Goal: Information Seeking & Learning: Learn about a topic

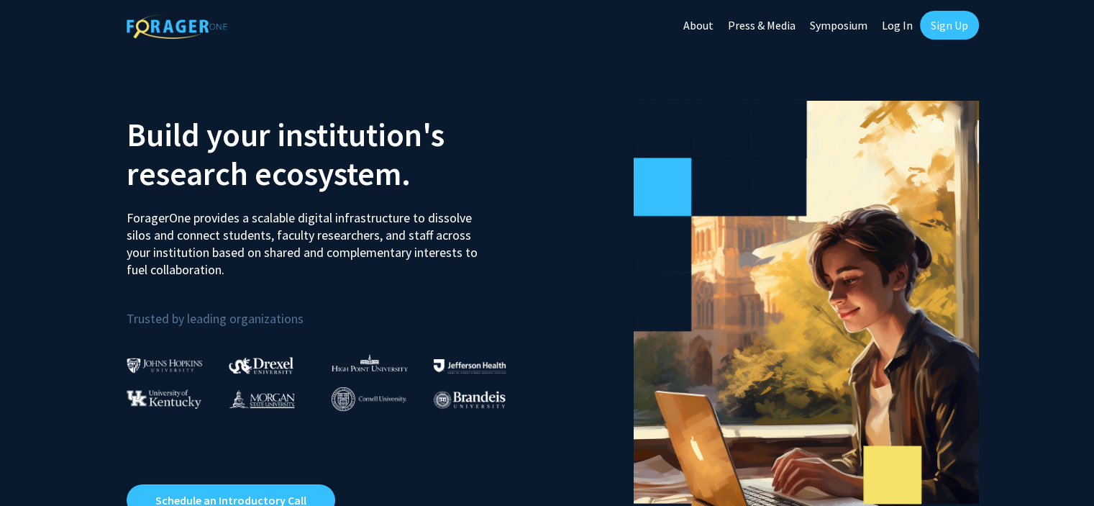
click at [960, 25] on link "Sign Up" at bounding box center [949, 25] width 59 height 29
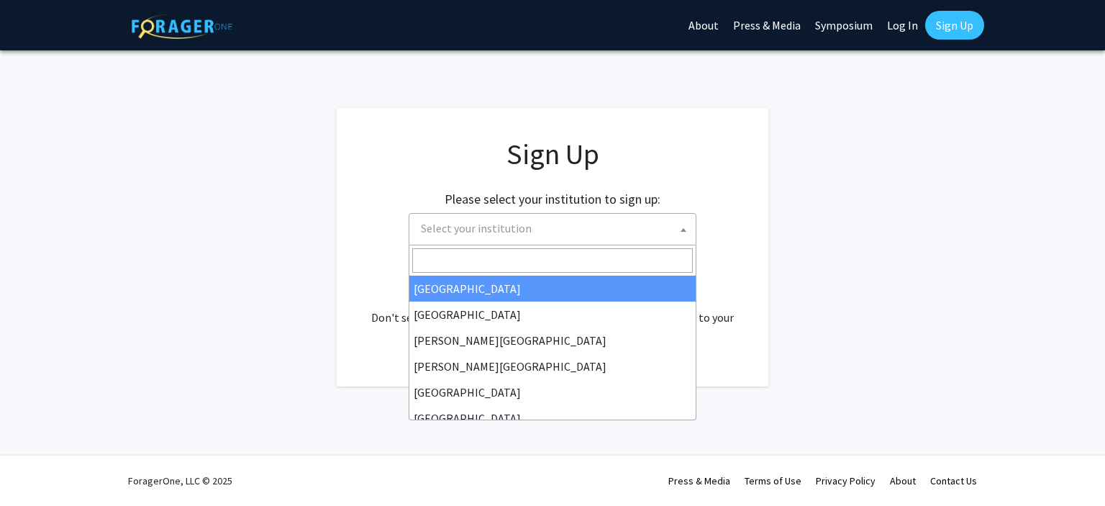
click at [679, 234] on span at bounding box center [683, 230] width 14 height 32
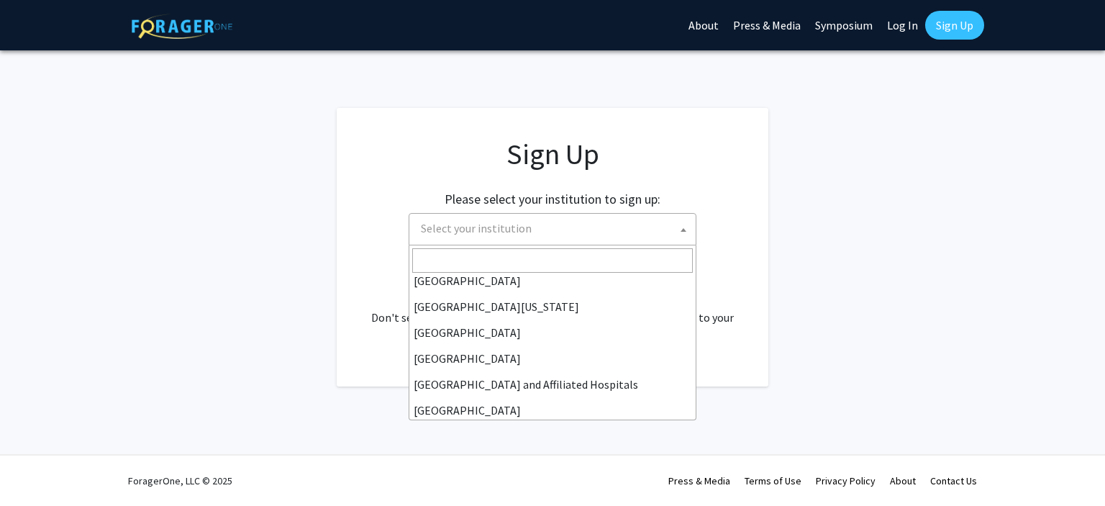
scroll to position [138, 0]
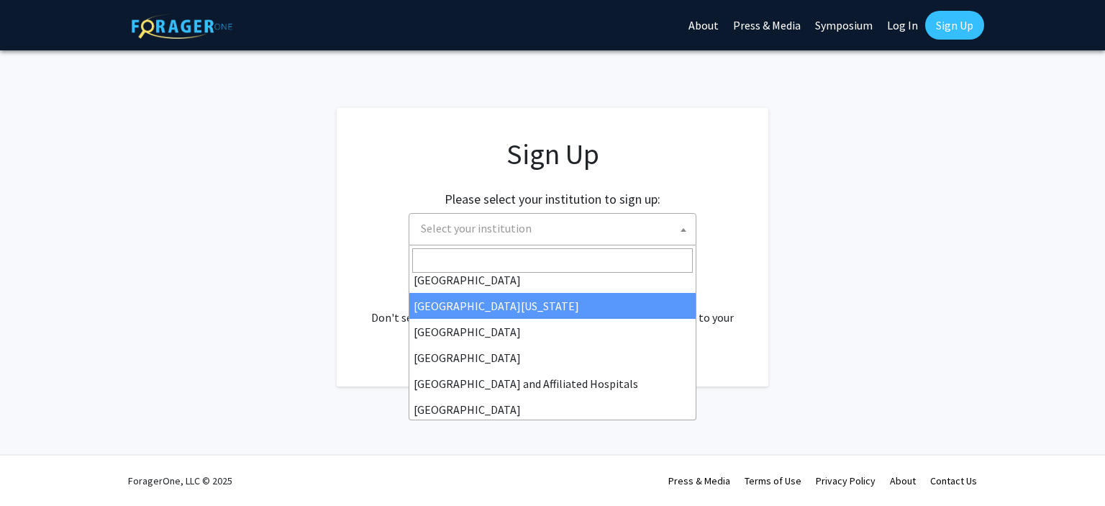
select select "29"
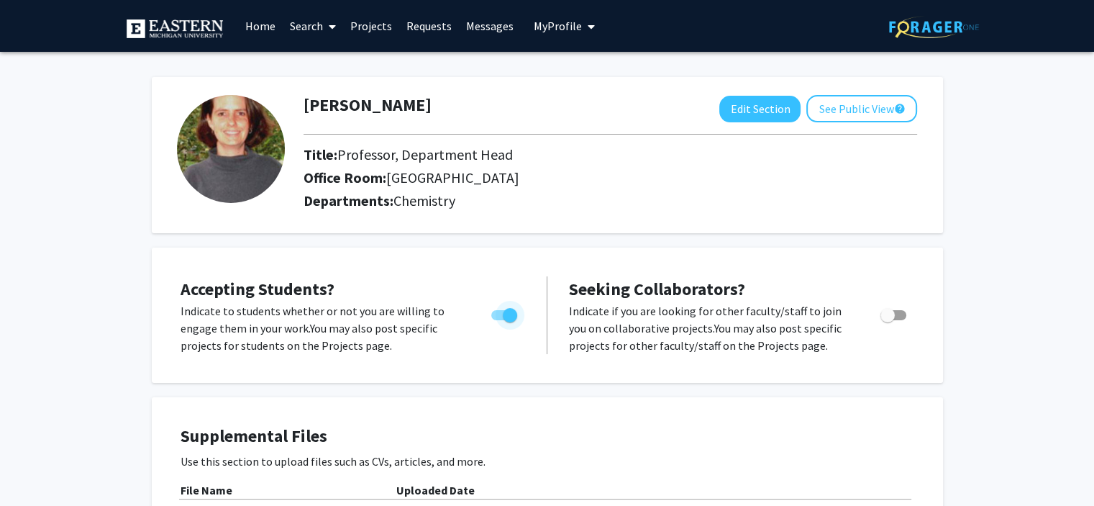
click at [497, 319] on span "Toggle" at bounding box center [504, 315] width 26 height 10
click at [498, 320] on input "Would you like to permit student requests?" at bounding box center [498, 320] width 1 height 1
checkbox input "false"
click at [375, 24] on link "Projects" at bounding box center [370, 26] width 56 height 50
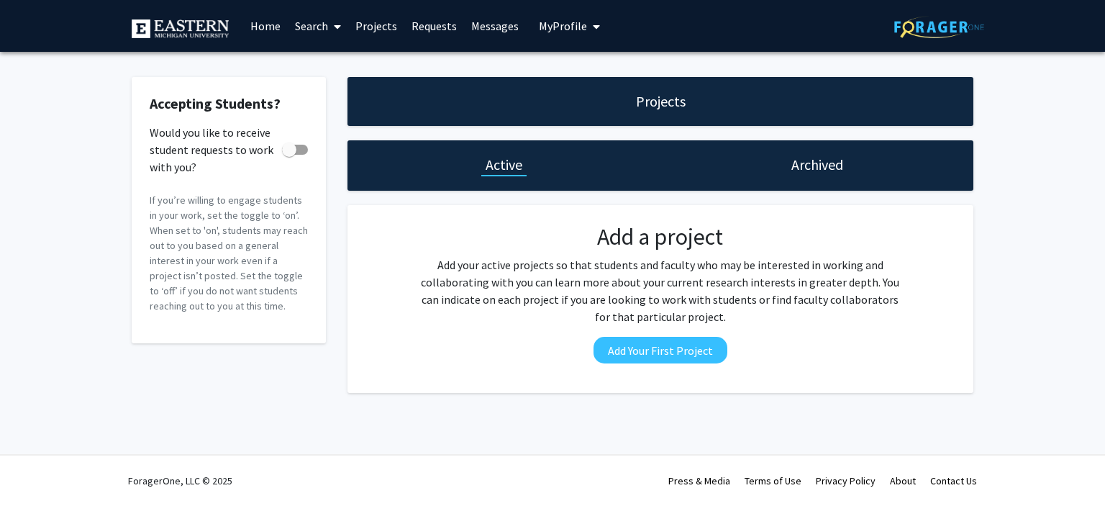
click at [312, 27] on link "Search" at bounding box center [318, 26] width 60 height 50
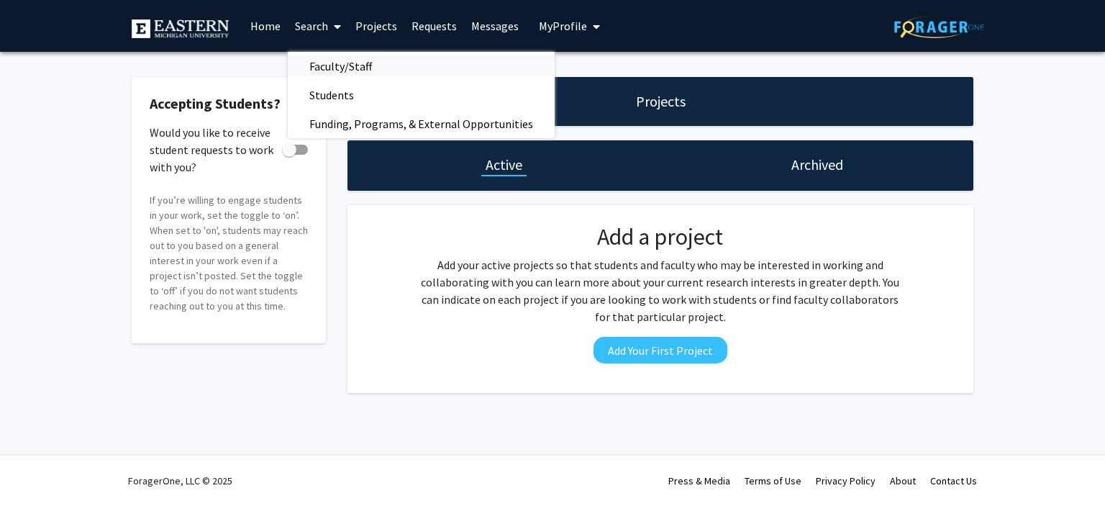
click at [331, 65] on span "Faculty/Staff" at bounding box center [341, 66] width 106 height 29
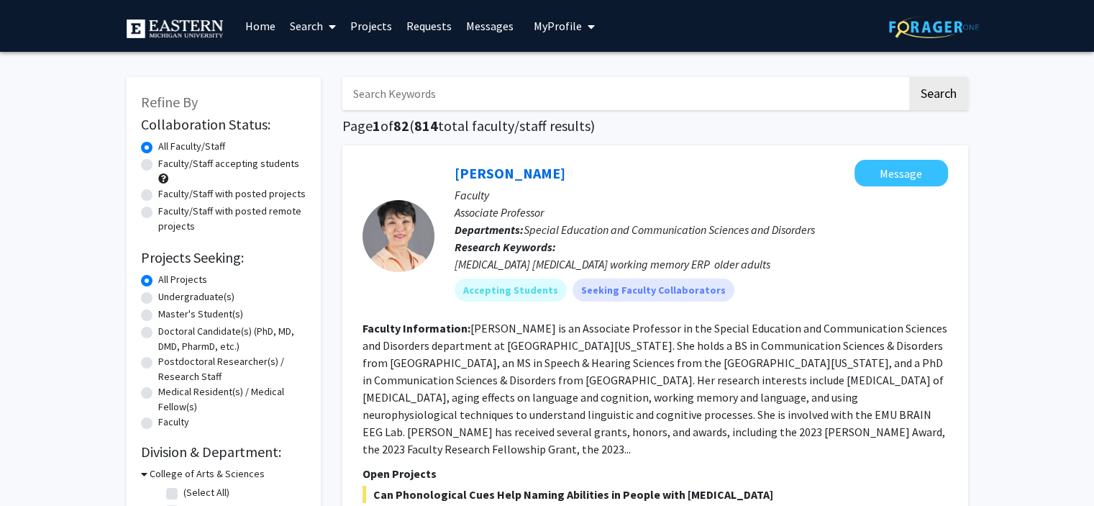
click at [158, 301] on label "Undergraduate(s)" at bounding box center [196, 296] width 76 height 15
click at [158, 299] on input "Undergraduate(s)" at bounding box center [162, 293] width 9 height 9
radio input "true"
click at [158, 275] on label "All Projects" at bounding box center [182, 279] width 49 height 15
click at [158, 275] on input "All Projects" at bounding box center [162, 276] width 9 height 9
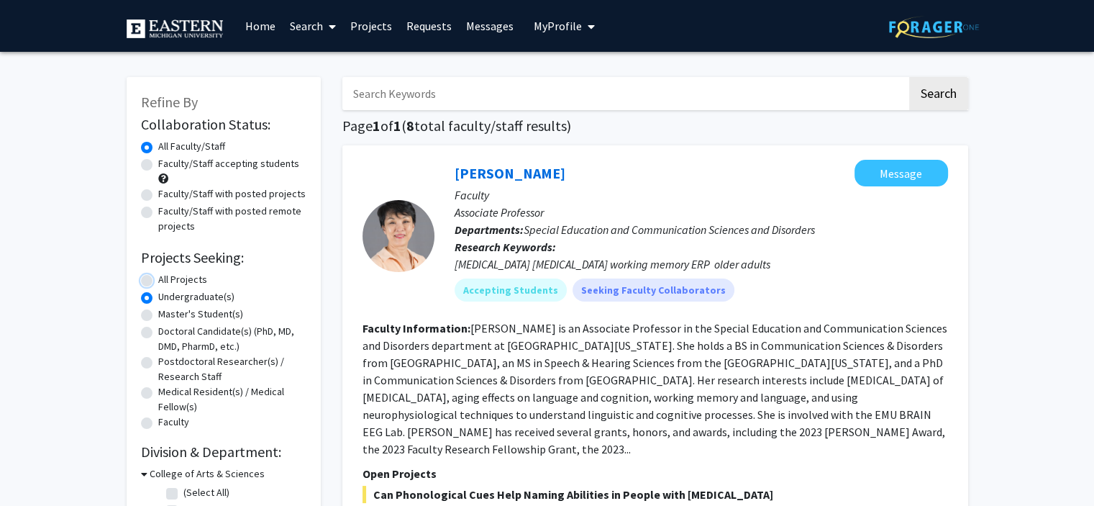
radio input "true"
click at [158, 169] on label "Faculty/Staff accepting students" at bounding box center [228, 163] width 141 height 15
click at [158, 165] on input "Faculty/Staff accepting students" at bounding box center [162, 160] width 9 height 9
radio input "true"
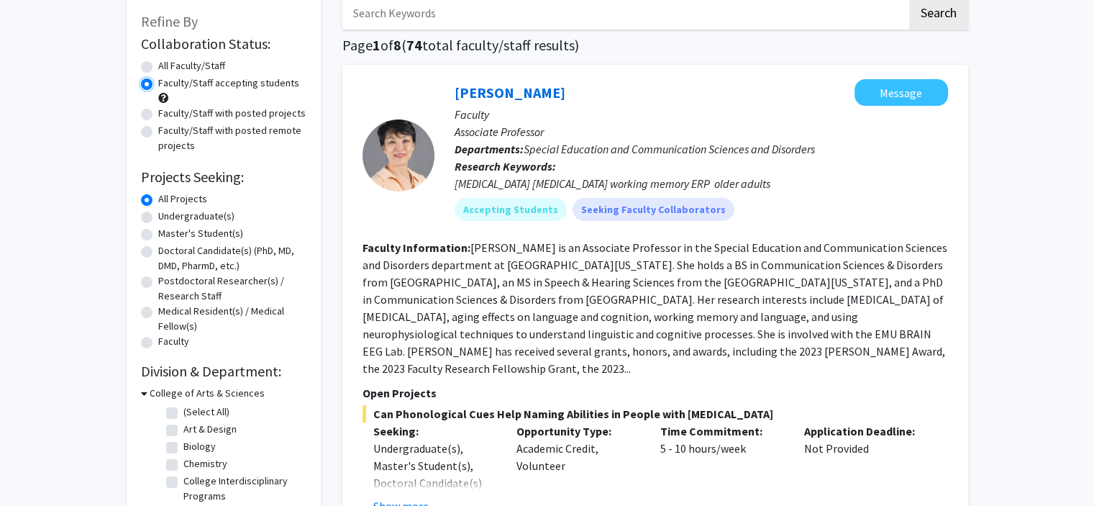
scroll to position [82, 0]
